Goal: Use online tool/utility: Utilize a website feature to perform a specific function

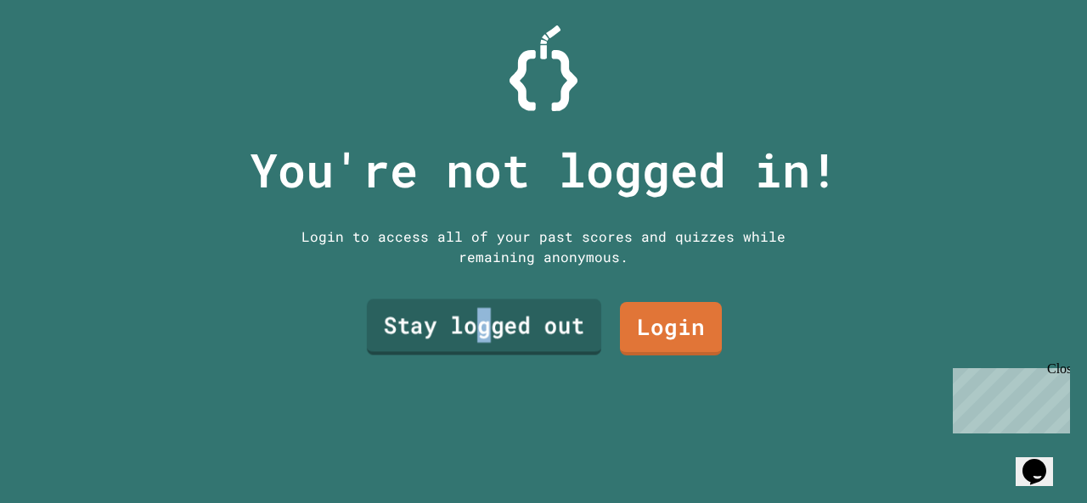
drag, startPoint x: 482, startPoint y: 299, endPoint x: 475, endPoint y: 293, distance: 9.7
click at [475, 300] on link "Stay logged out" at bounding box center [484, 328] width 234 height 56
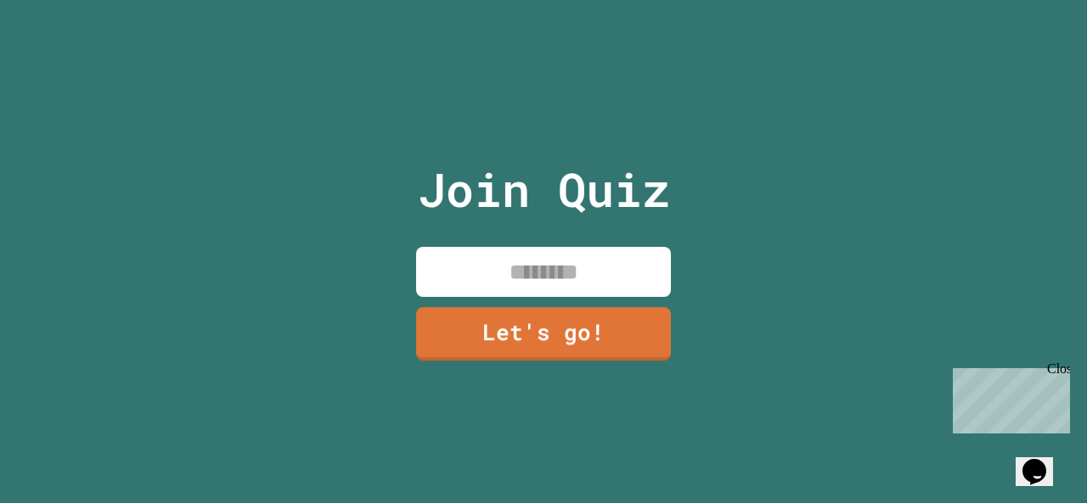
click at [536, 260] on input at bounding box center [543, 272] width 255 height 50
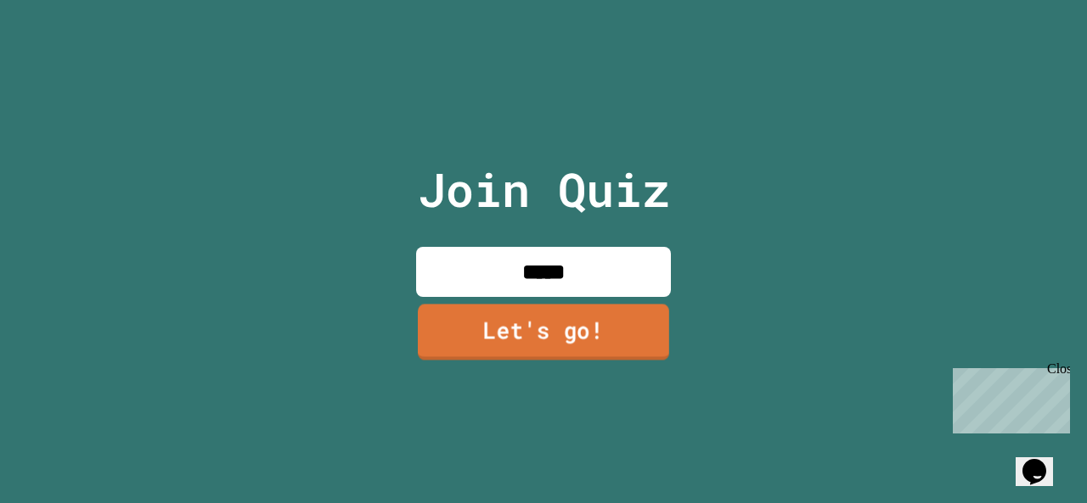
type input "*****"
click at [528, 323] on link "Let's go!" at bounding box center [543, 332] width 251 height 56
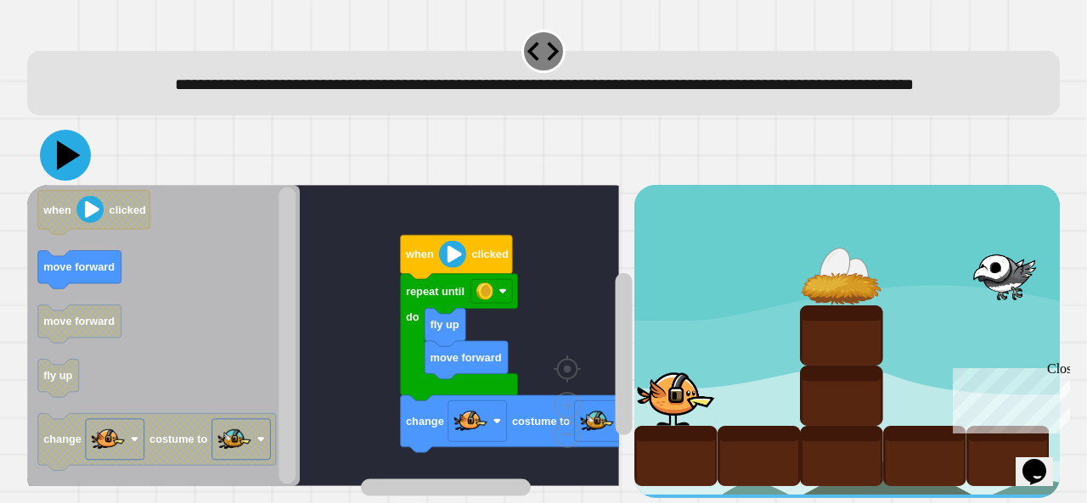
click at [70, 181] on icon at bounding box center [65, 155] width 51 height 51
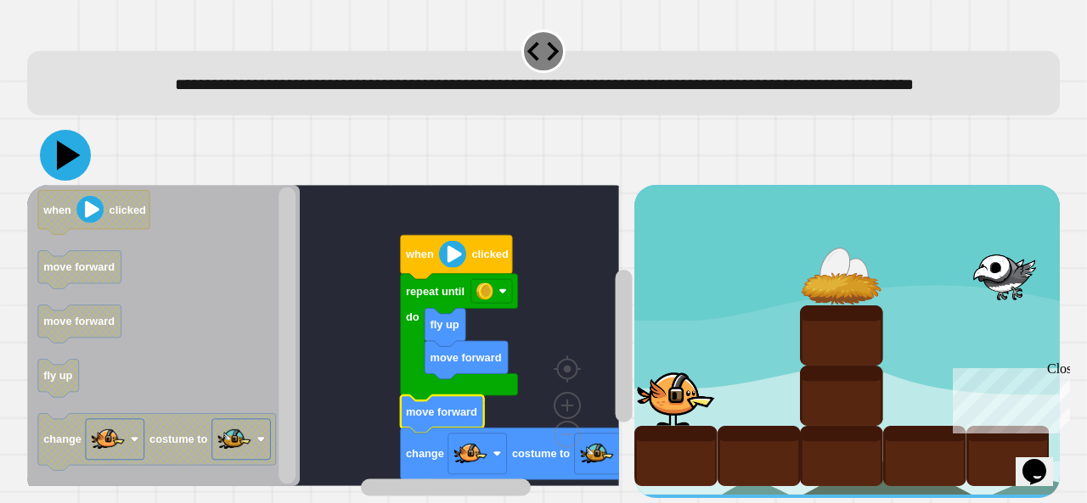
click at [69, 130] on icon at bounding box center [65, 155] width 51 height 51
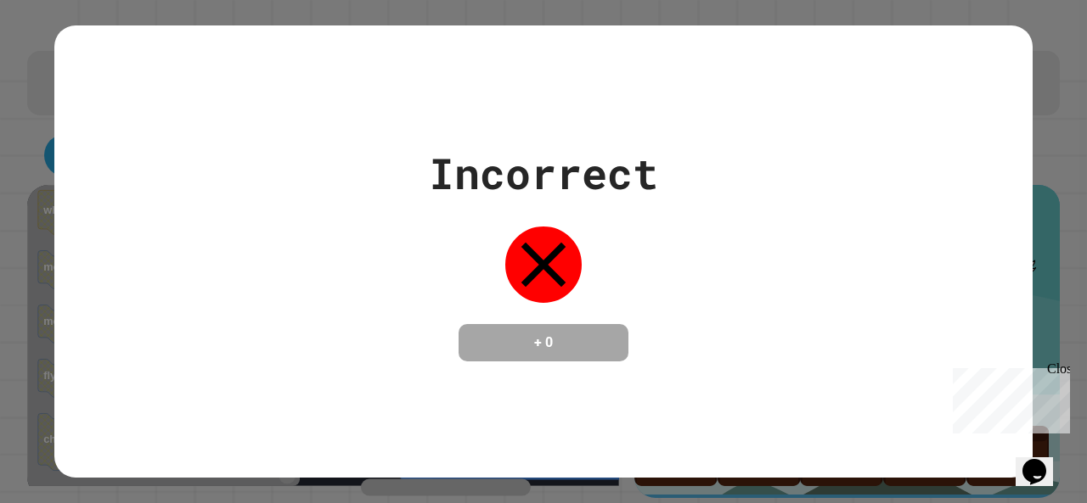
click at [599, 444] on div "Incorrect + 0" at bounding box center [543, 251] width 978 height 453
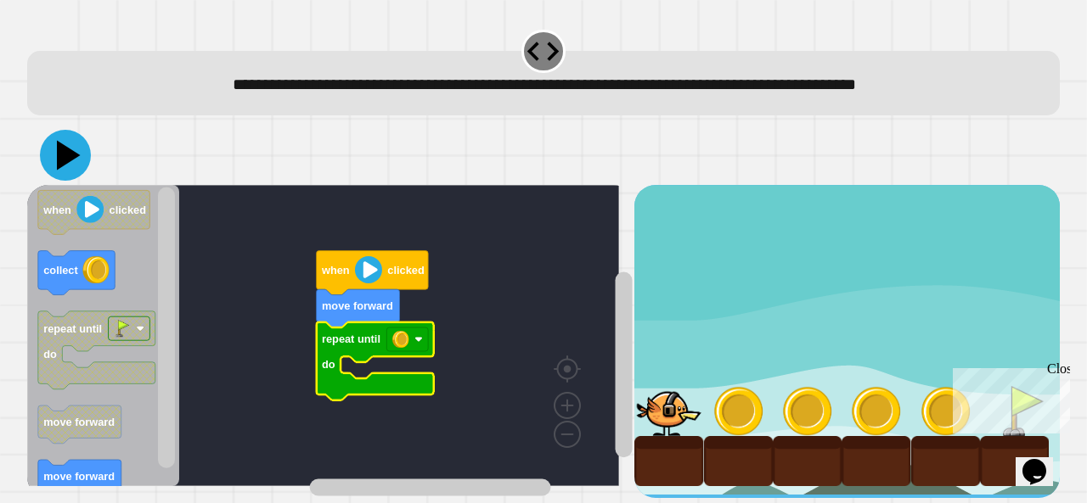
click at [67, 147] on icon at bounding box center [65, 155] width 51 height 51
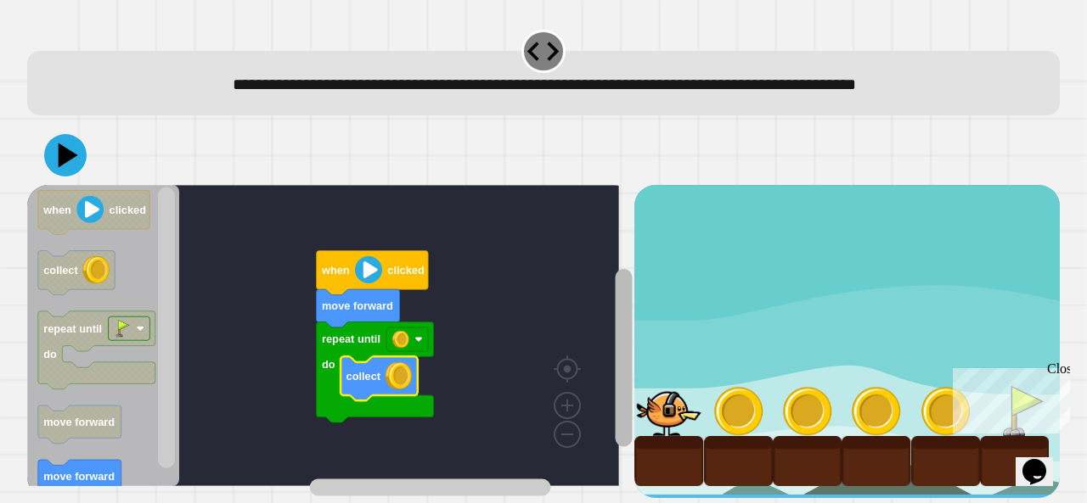
scroll to position [15, 0]
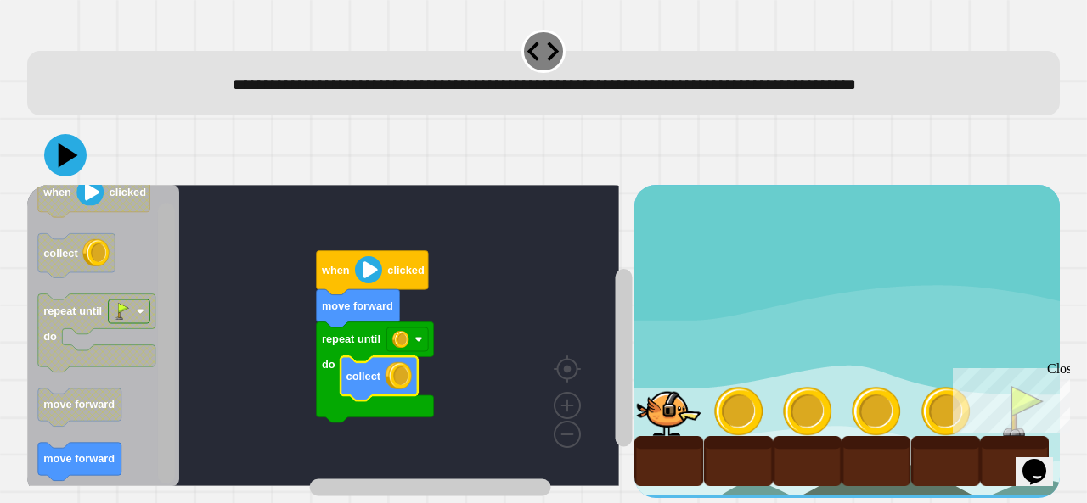
click at [168, 476] on div "when clicked move forward repeat until do collect when clicked collect repeat u…" at bounding box center [543, 312] width 1043 height 383
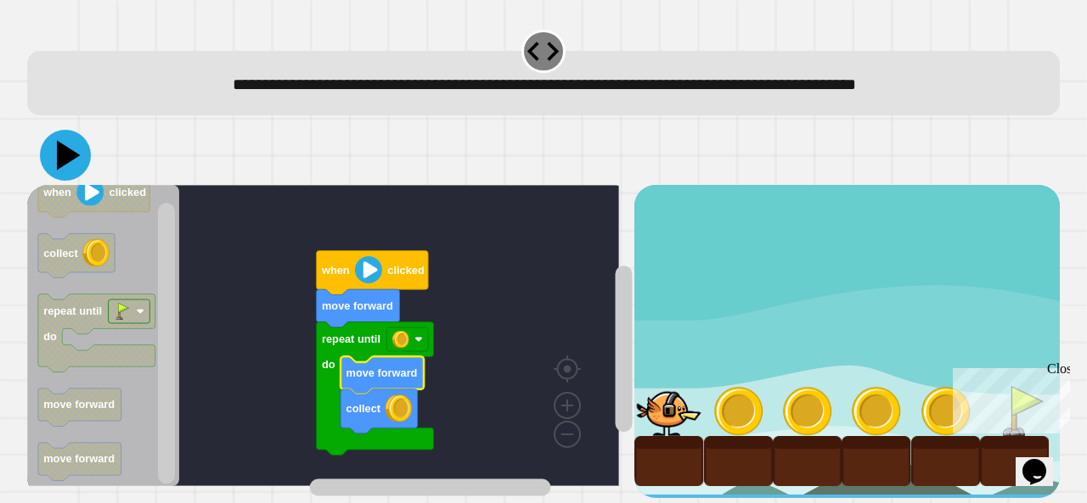
click at [70, 136] on icon at bounding box center [65, 155] width 51 height 51
click at [224, 460] on div "when clicked move forward repeat until do move forward collect when clicked col…" at bounding box center [330, 341] width 607 height 312
click at [73, 130] on icon at bounding box center [65, 155] width 51 height 51
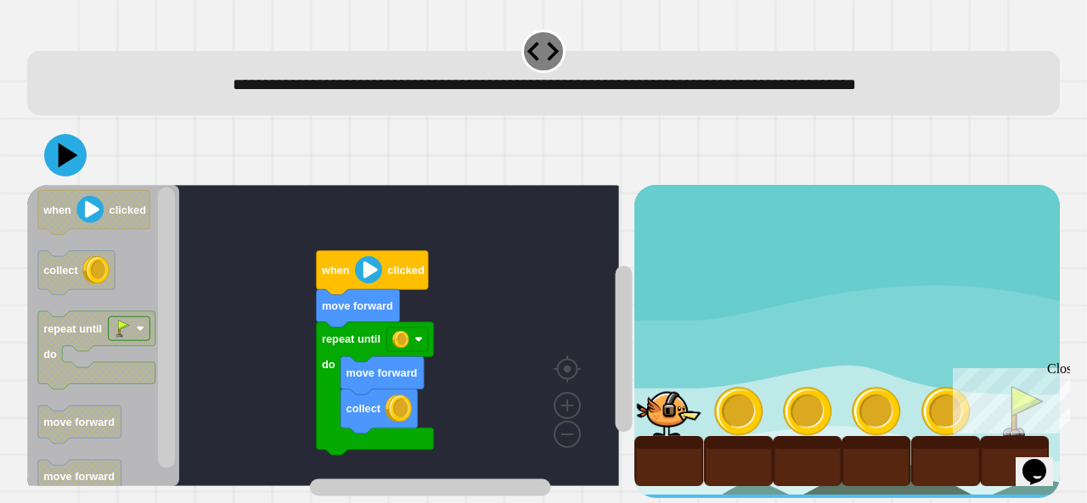
click at [214, 371] on div "when clicked move forward repeat until do move forward collect when clicked col…" at bounding box center [330, 341] width 607 height 312
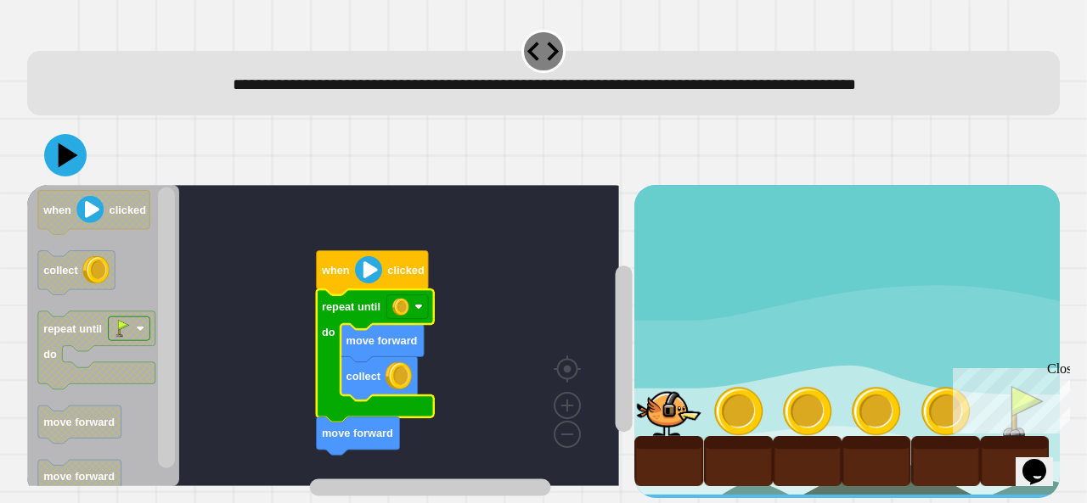
click at [46, 131] on div at bounding box center [543, 155] width 1032 height 59
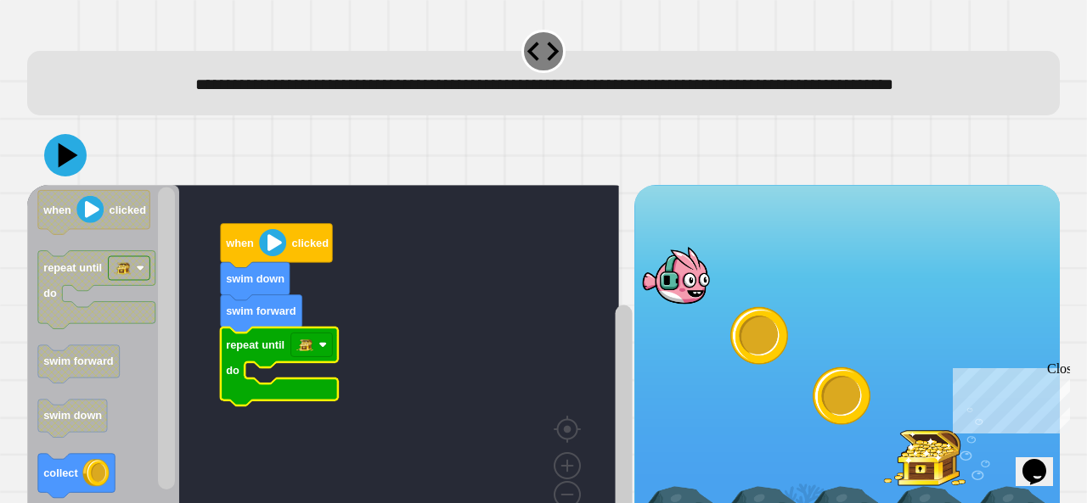
click at [313, 360] on icon "Blockly Workspace" at bounding box center [279, 367] width 117 height 78
click at [292, 402] on rect "Blockly Workspace" at bounding box center [323, 366] width 592 height 362
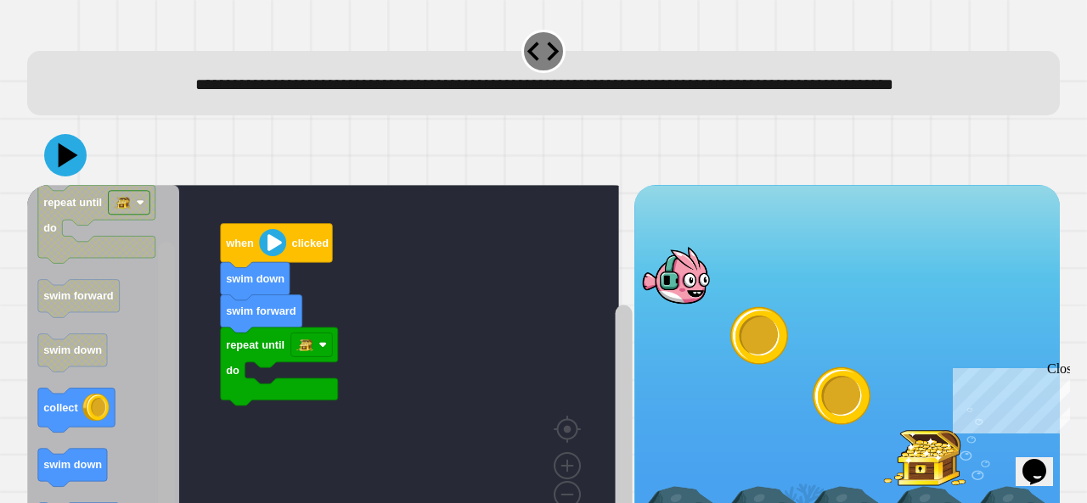
click at [76, 496] on div "**********" at bounding box center [543, 251] width 1087 height 503
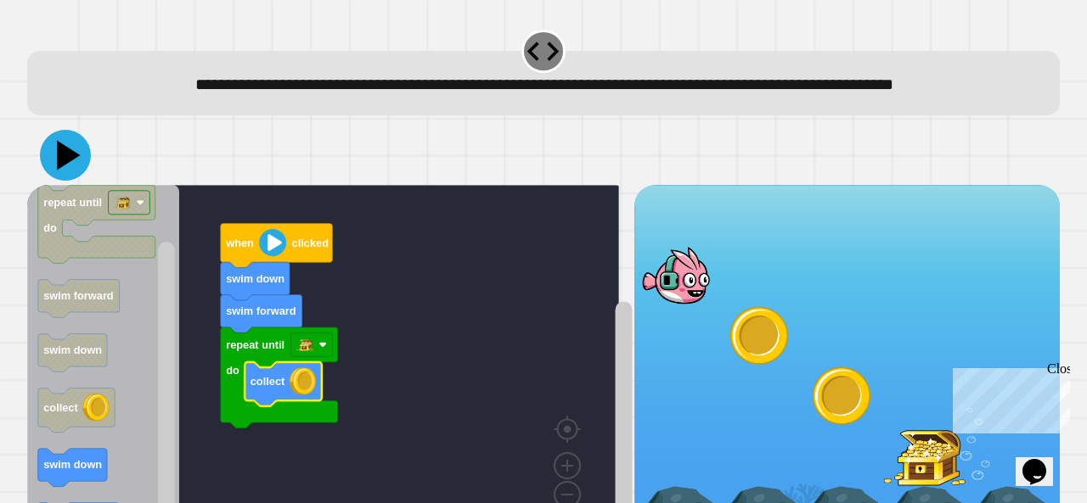
click at [65, 171] on icon at bounding box center [69, 156] width 24 height 30
click at [108, 485] on div "**********" at bounding box center [543, 262] width 1043 height 481
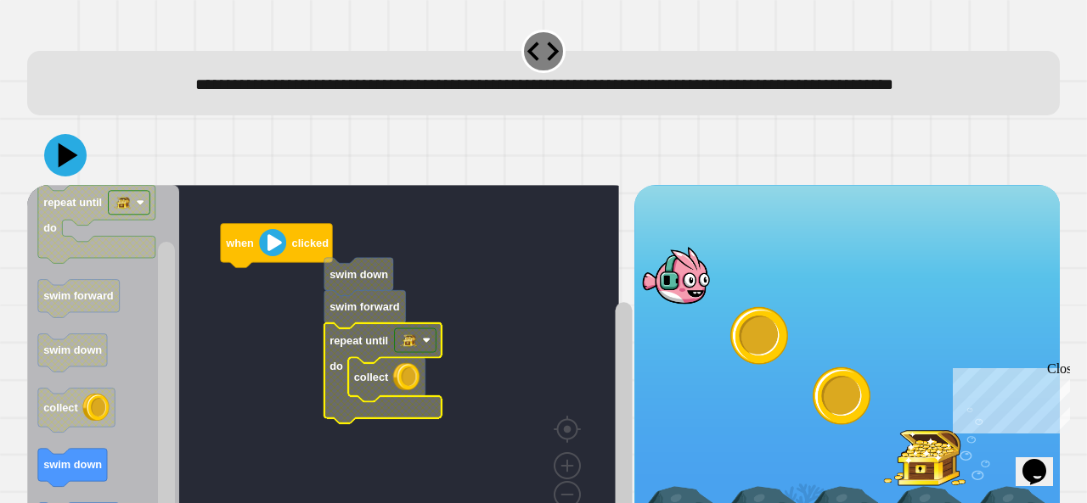
click at [411, 353] on rect "Blockly Workspace" at bounding box center [416, 341] width 42 height 24
click at [430, 353] on rect "Blockly Workspace" at bounding box center [416, 341] width 42 height 24
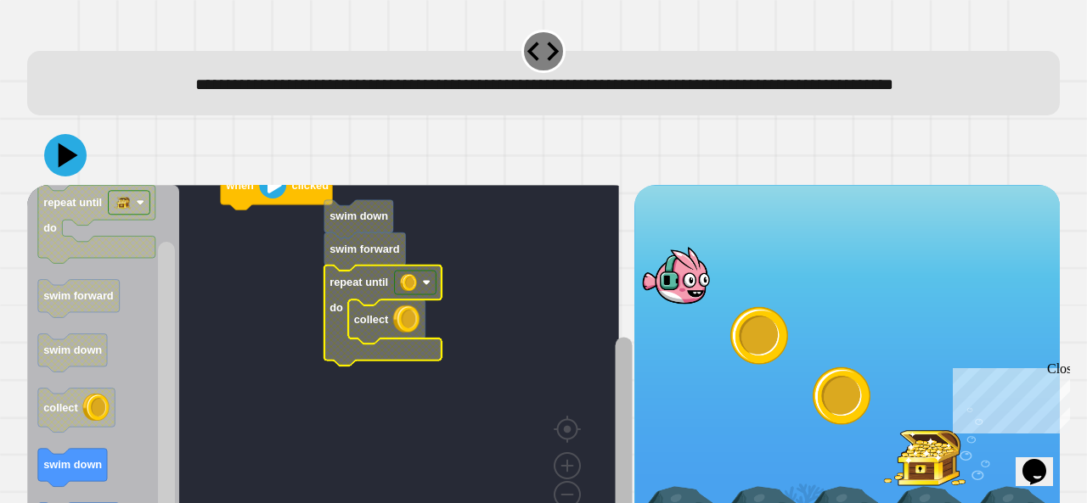
click at [608, 503] on html "**********" at bounding box center [543, 251] width 1087 height 503
drag, startPoint x: 849, startPoint y: 395, endPoint x: 731, endPoint y: 228, distance: 204.0
click at [731, 228] on div at bounding box center [846, 370] width 425 height 371
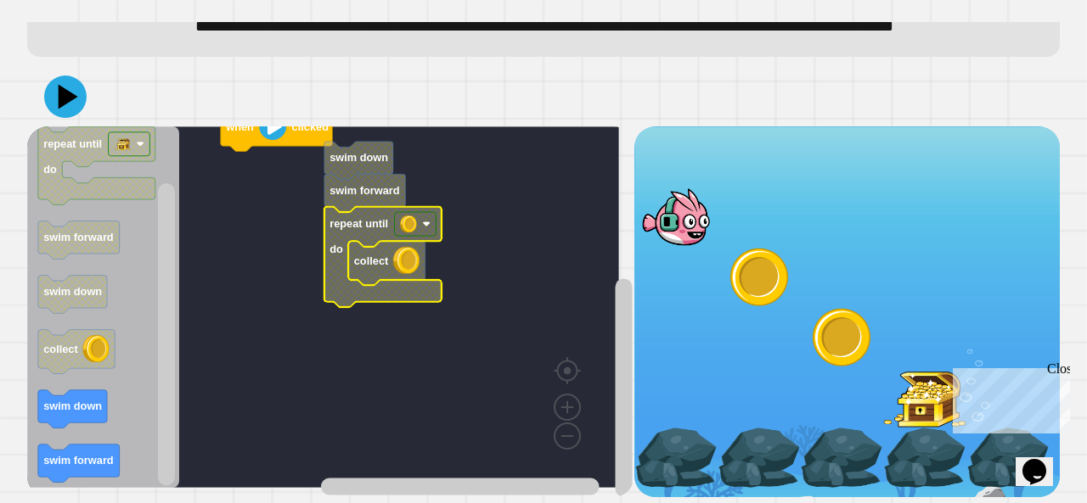
click at [1060, 372] on div "Close" at bounding box center [1057, 372] width 21 height 21
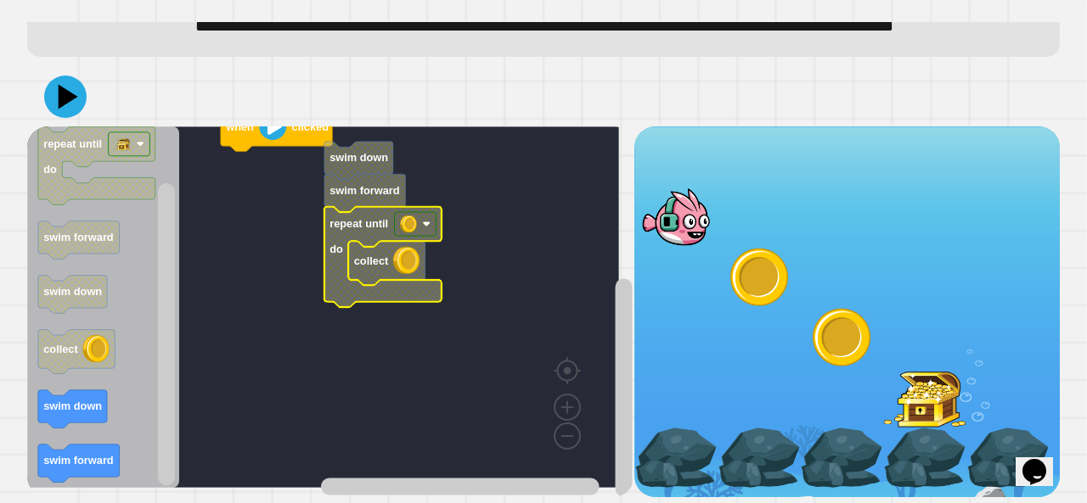
click at [421, 212] on rect "Blockly Workspace" at bounding box center [416, 224] width 42 height 24
click at [67, 83] on icon at bounding box center [69, 97] width 24 height 30
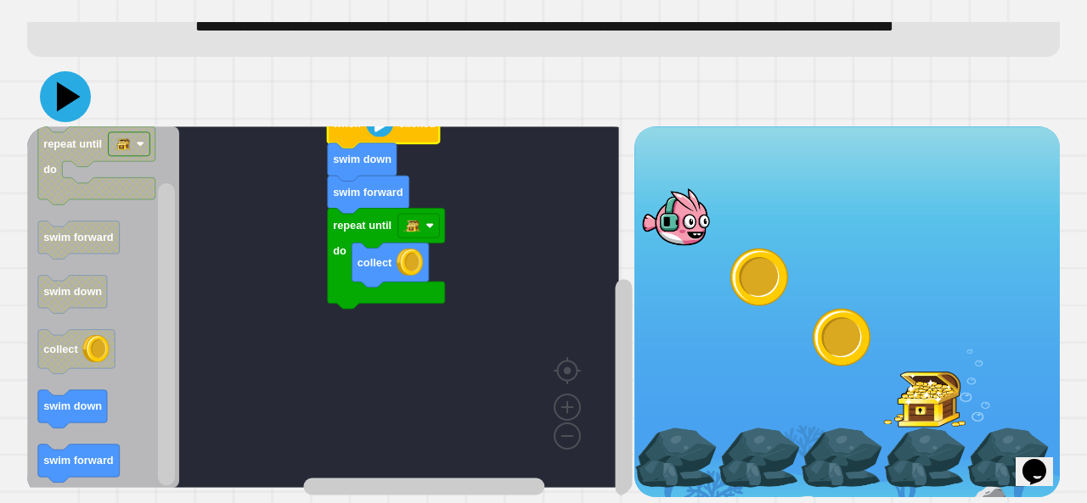
click at [73, 74] on icon at bounding box center [65, 96] width 51 height 51
drag, startPoint x: 73, startPoint y: 74, endPoint x: 258, endPoint y: 205, distance: 226.6
click at [258, 205] on div "when clicked swim down swim forward repeat until do collect when clicked repeat…" at bounding box center [543, 282] width 1032 height 430
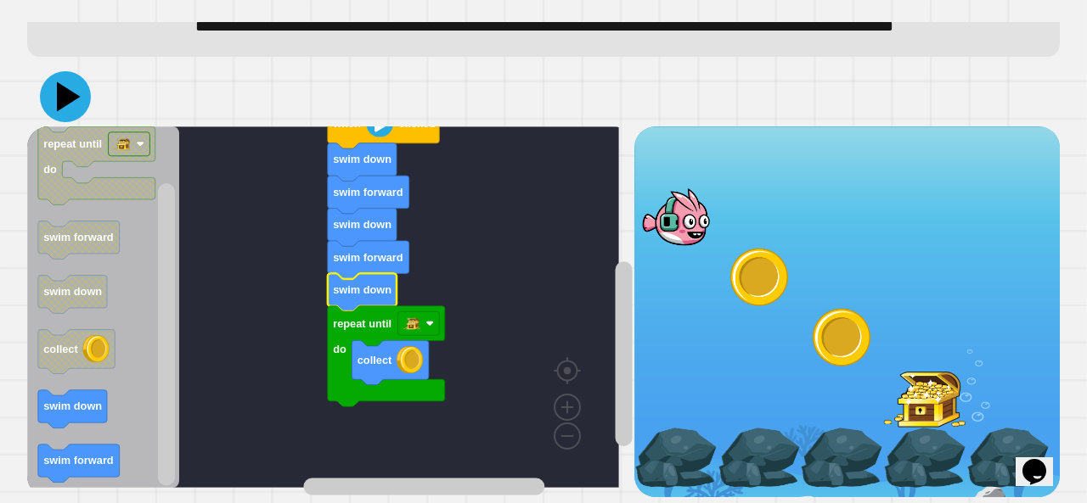
click at [54, 71] on icon at bounding box center [65, 96] width 51 height 51
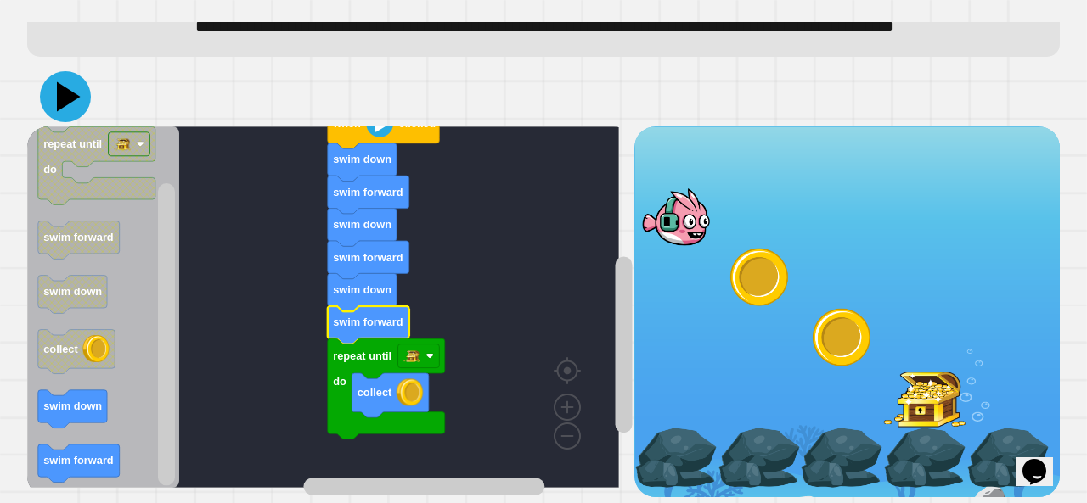
click at [53, 98] on icon at bounding box center [65, 96] width 51 height 51
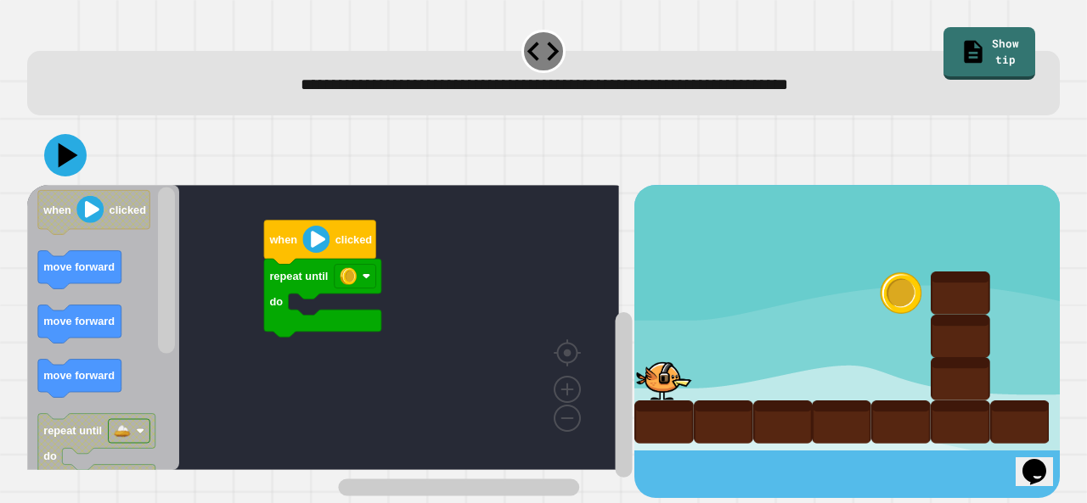
click at [103, 305] on icon "Blockly Workspace" at bounding box center [103, 327] width 152 height 285
click at [245, 305] on div "repeat until do when clicked when clicked move forward move forward move forwar…" at bounding box center [330, 341] width 607 height 312
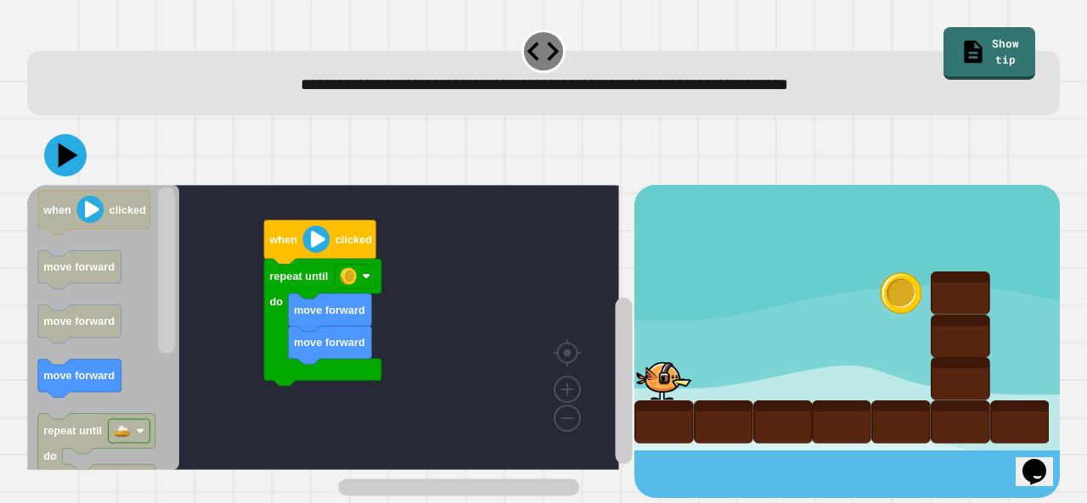
click at [182, 287] on div "when clicked repeat until do move forward move forward when clicked move forwar…" at bounding box center [330, 341] width 607 height 312
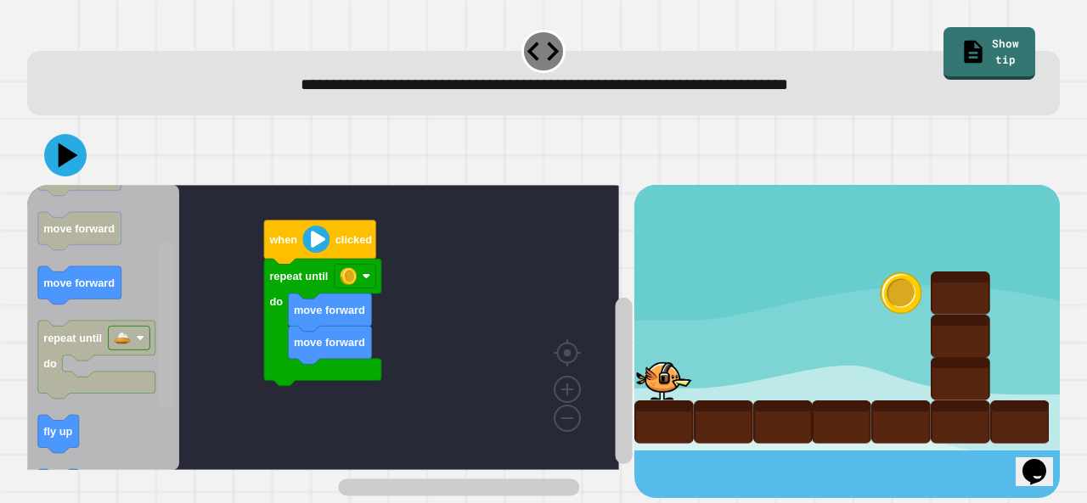
click at [194, 354] on div "when clicked repeat until do move forward move forward when clicked move forwar…" at bounding box center [330, 341] width 607 height 312
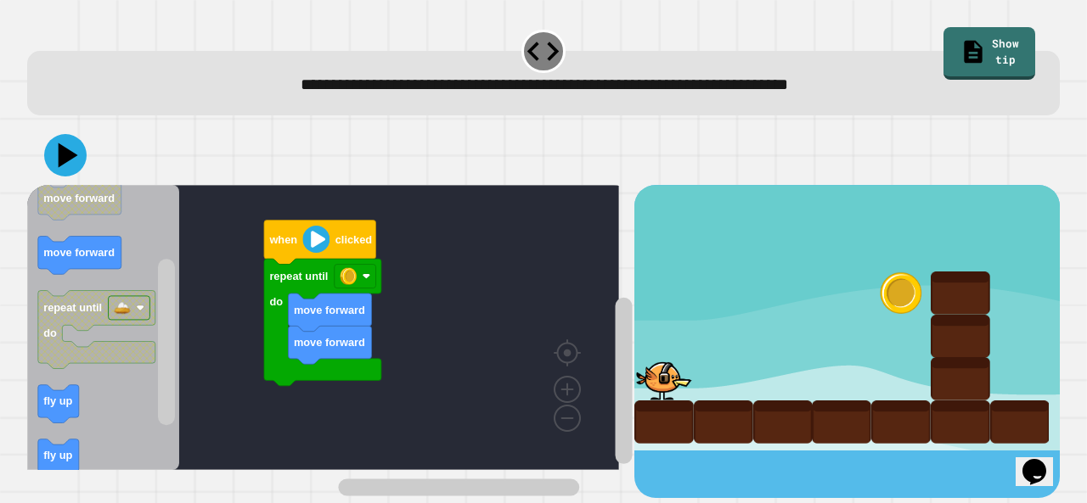
click at [175, 382] on div "when clicked repeat until do move forward move forward when clicked move forwar…" at bounding box center [330, 341] width 607 height 312
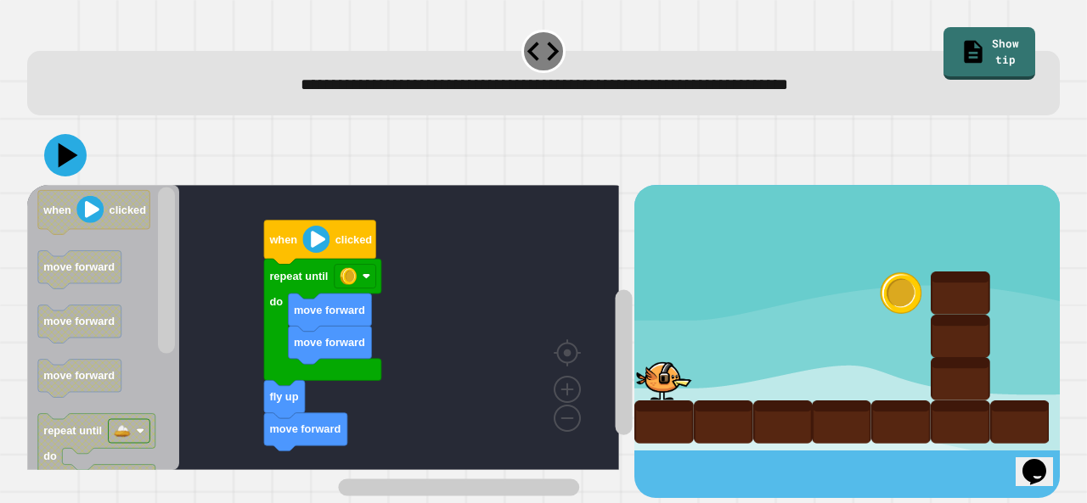
click at [270, 498] on div "**********" at bounding box center [543, 251] width 1087 height 503
click at [66, 149] on icon at bounding box center [65, 155] width 51 height 51
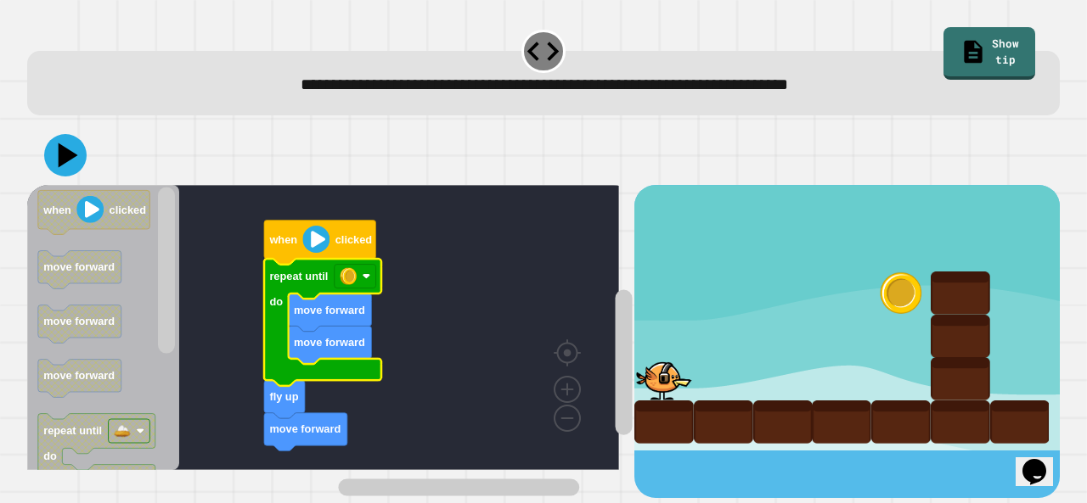
click at [473, 308] on rect "Blockly Workspace" at bounding box center [323, 327] width 592 height 285
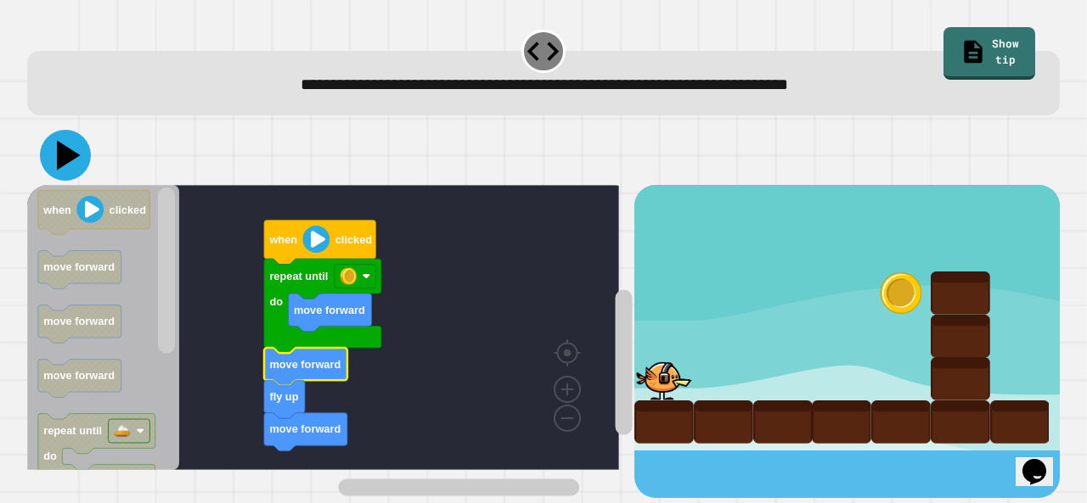
click at [70, 159] on icon at bounding box center [69, 156] width 24 height 30
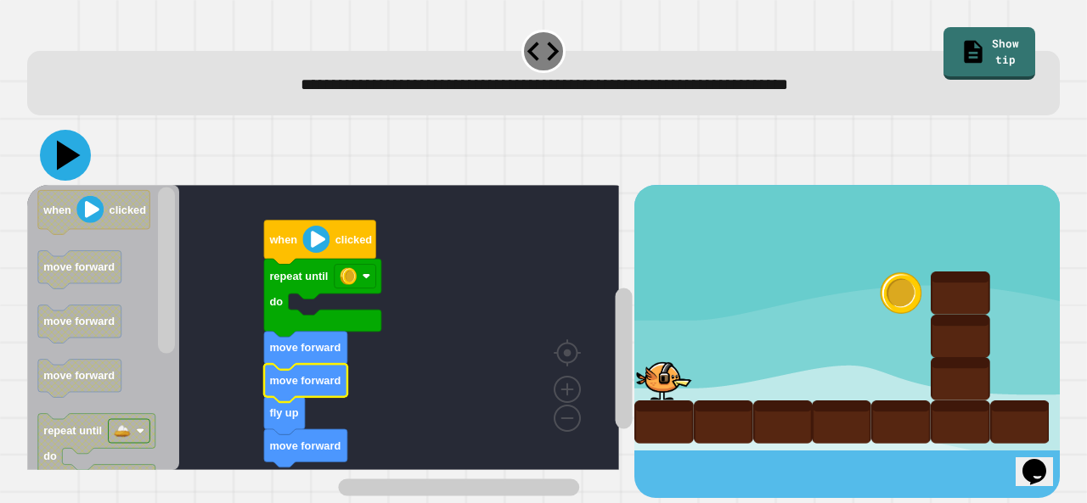
click at [62, 149] on icon at bounding box center [69, 156] width 24 height 30
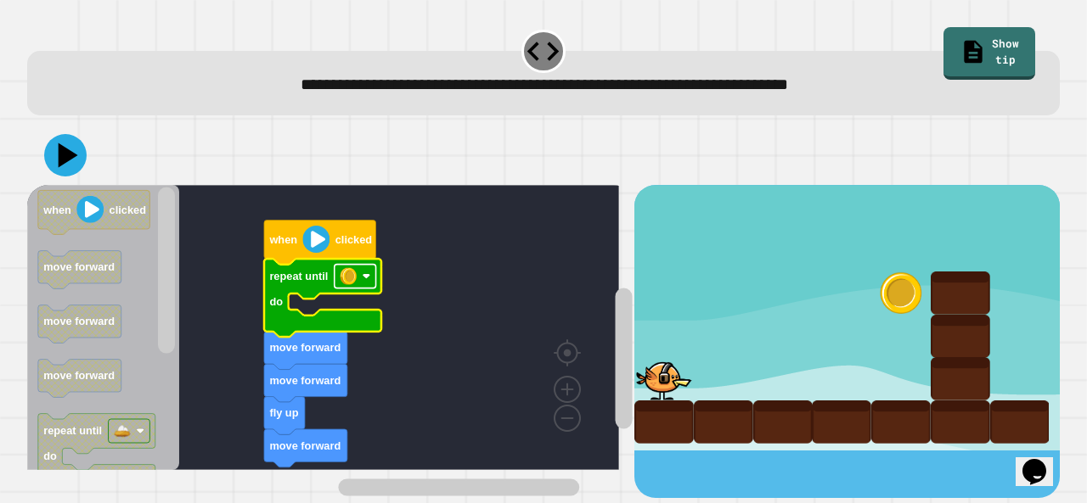
click at [347, 279] on image "Blockly Workspace" at bounding box center [348, 276] width 17 height 17
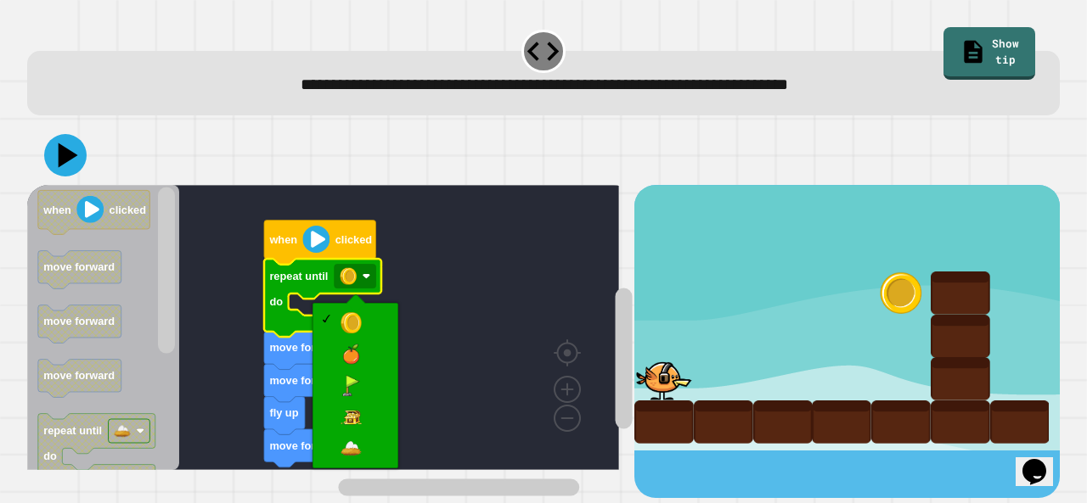
click at [225, 441] on rect "Blockly Workspace" at bounding box center [323, 327] width 592 height 285
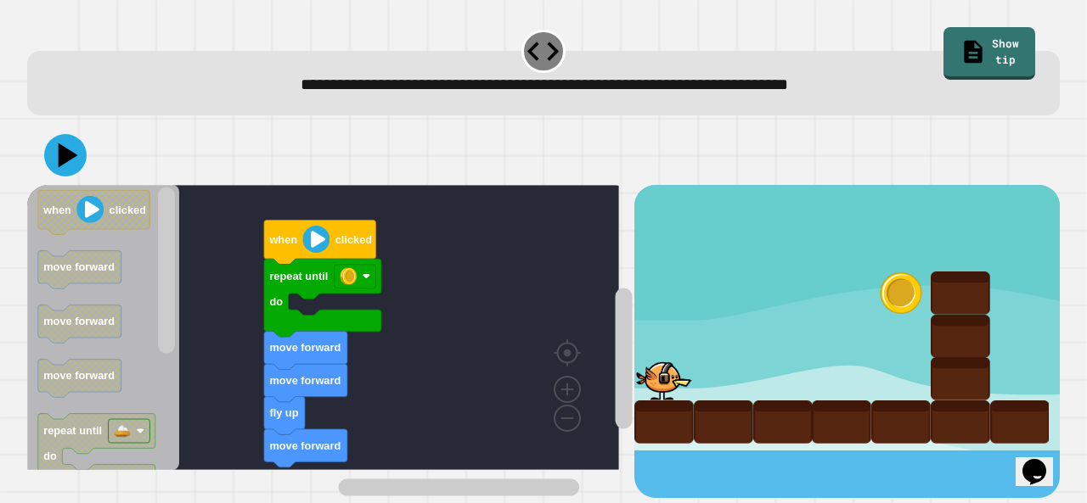
click at [185, 454] on rect "Blockly Workspace" at bounding box center [323, 327] width 592 height 285
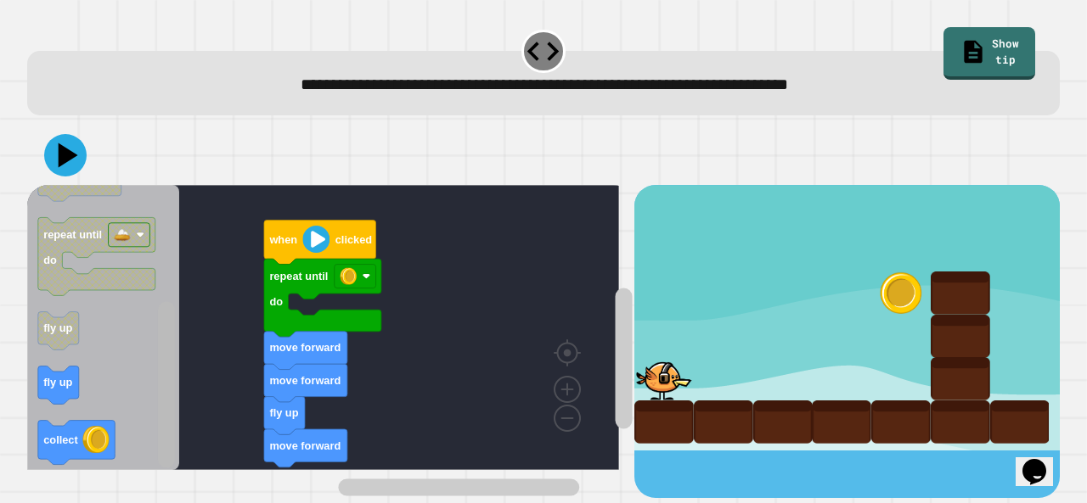
click at [153, 464] on div "when clicked repeat until do move forward move forward fly up move forward when…" at bounding box center [330, 341] width 607 height 312
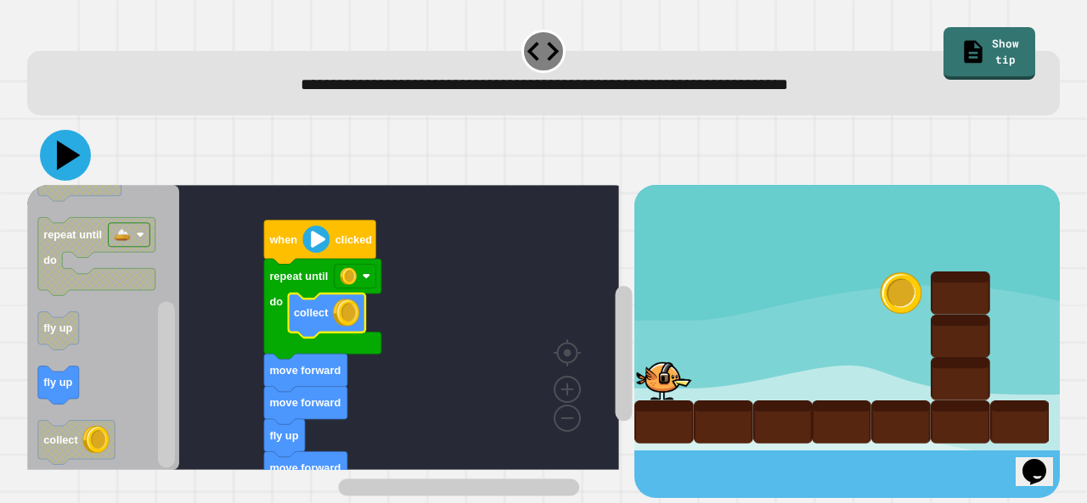
click at [58, 140] on icon at bounding box center [65, 155] width 51 height 51
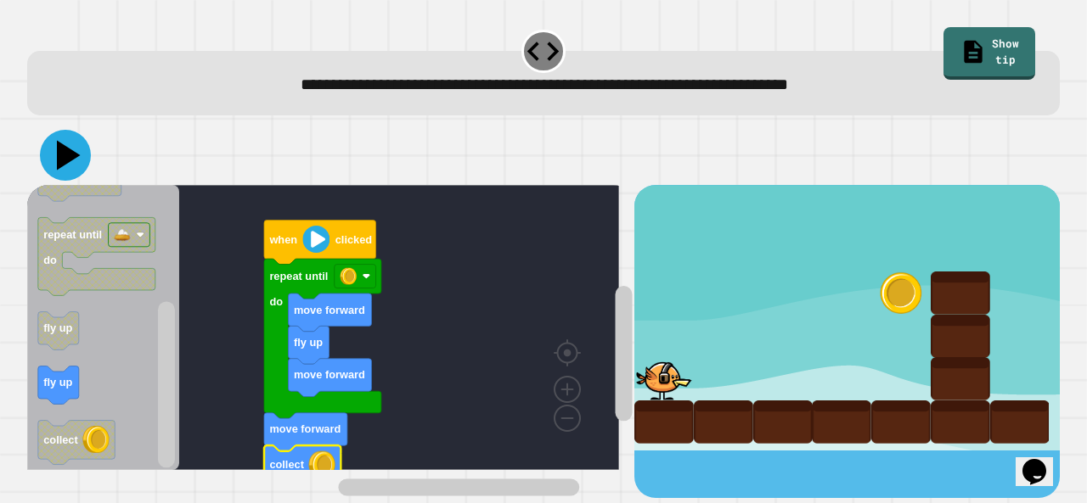
click at [68, 171] on icon at bounding box center [65, 155] width 51 height 51
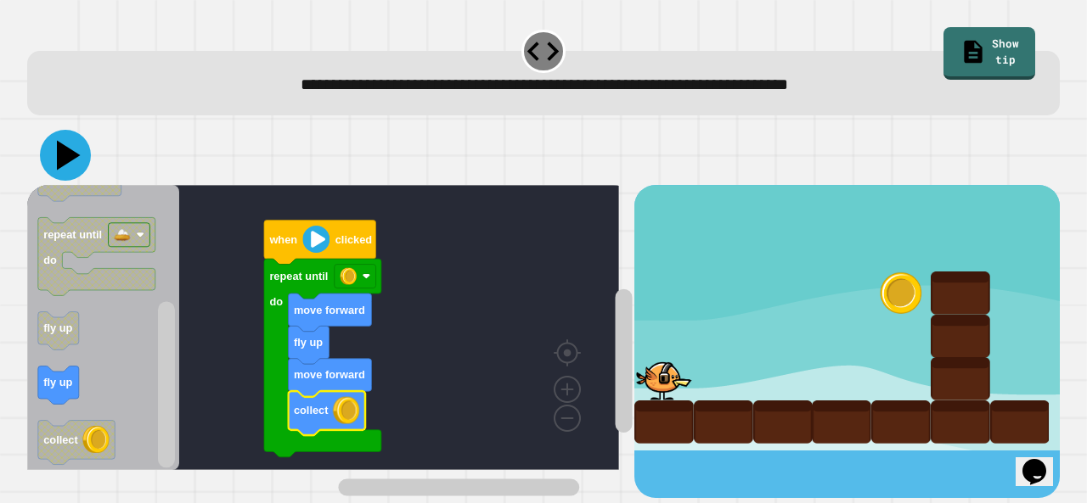
click at [55, 156] on icon at bounding box center [65, 155] width 51 height 51
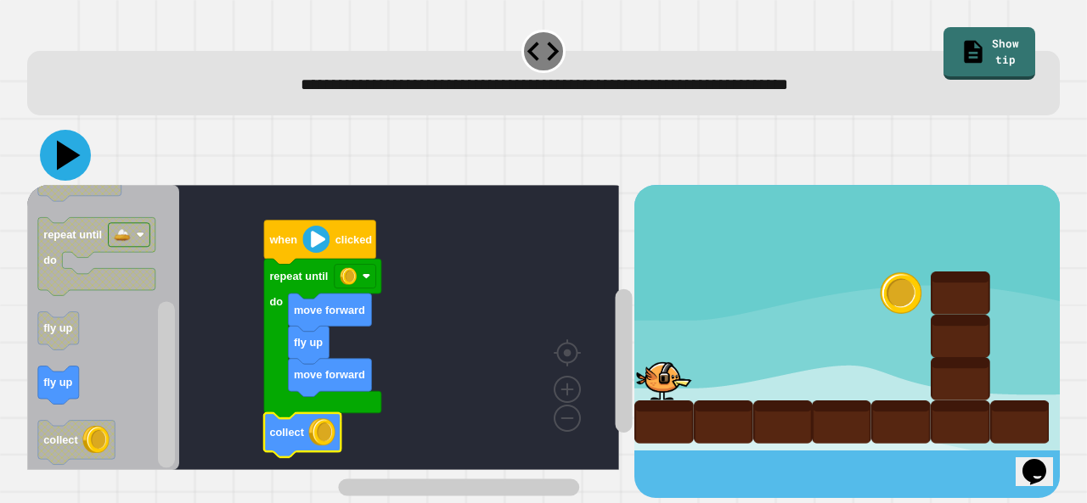
click at [58, 143] on icon at bounding box center [65, 155] width 51 height 51
